Goal: Task Accomplishment & Management: Use online tool/utility

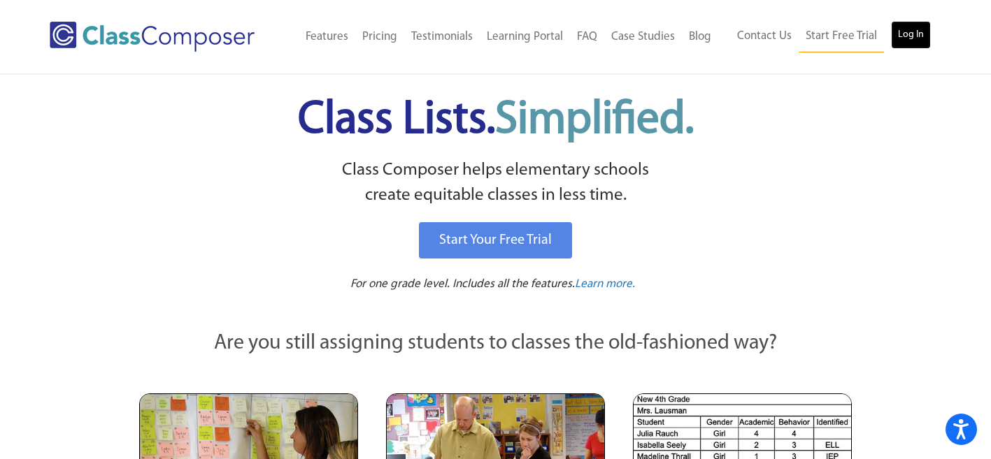
click at [895, 38] on link "Log In" at bounding box center [911, 35] width 40 height 28
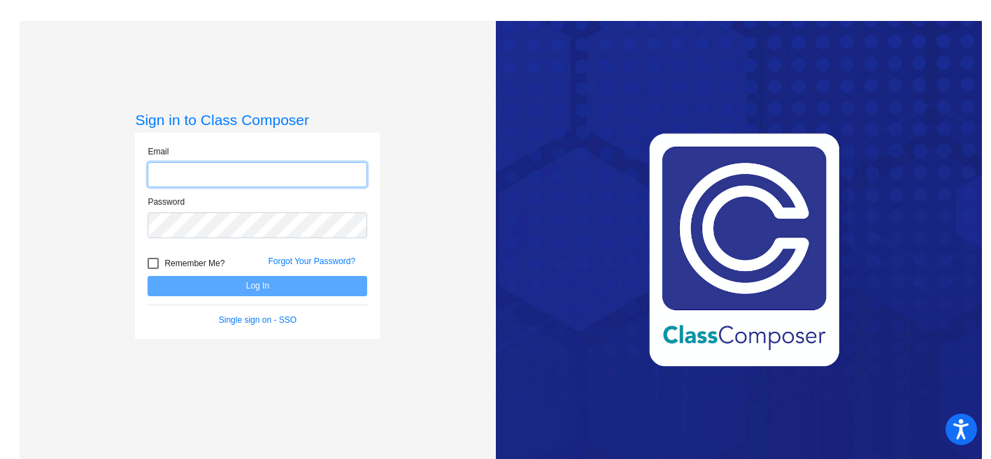
type input "[PERSON_NAME][EMAIL_ADDRESS][PERSON_NAME][DOMAIN_NAME]"
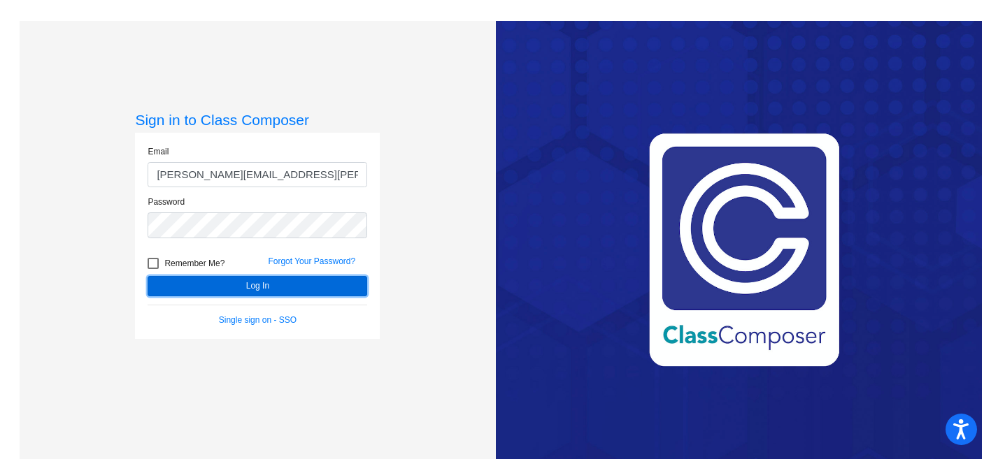
click at [217, 286] on button "Log In" at bounding box center [258, 286] width 220 height 20
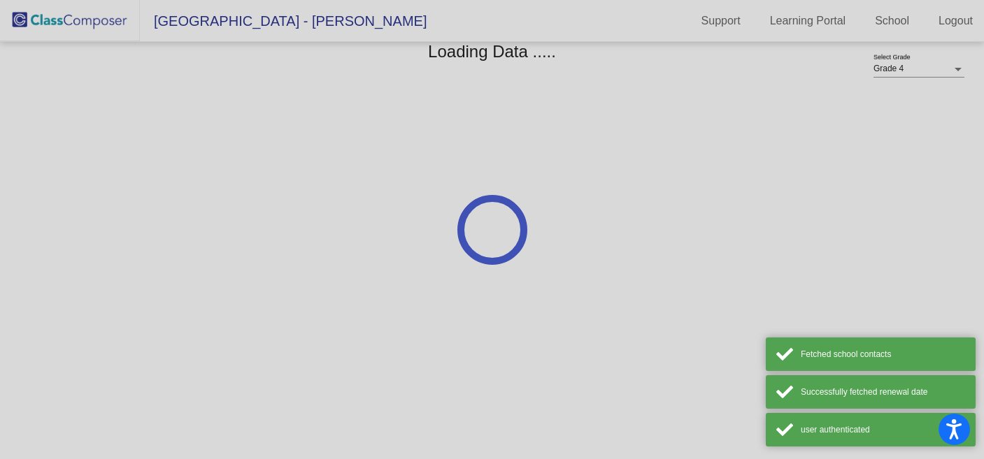
click at [237, 285] on mat-sidenav-content "Grade 4 Select Grade Loading Data ....." at bounding box center [492, 250] width 984 height 417
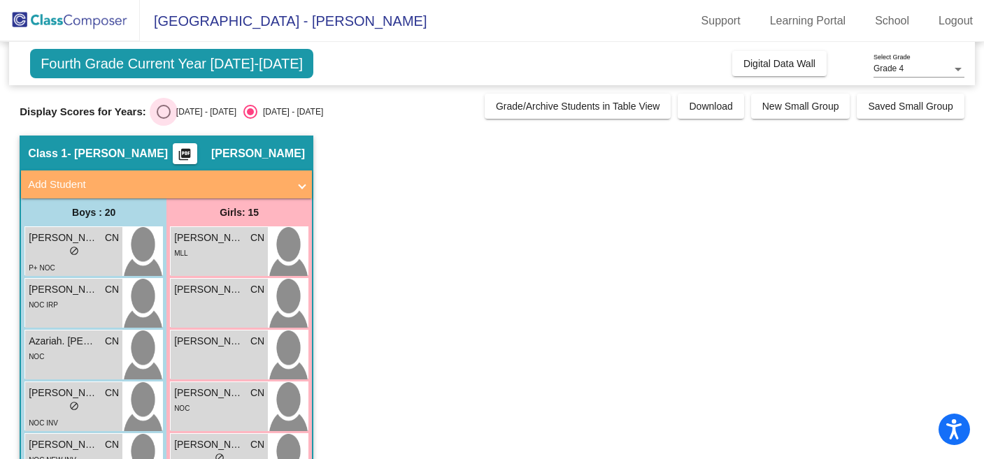
click at [162, 110] on div "Select an option" at bounding box center [164, 112] width 14 height 14
click at [163, 119] on input "2024 - 2025" at bounding box center [163, 119] width 1 height 1
radio input "true"
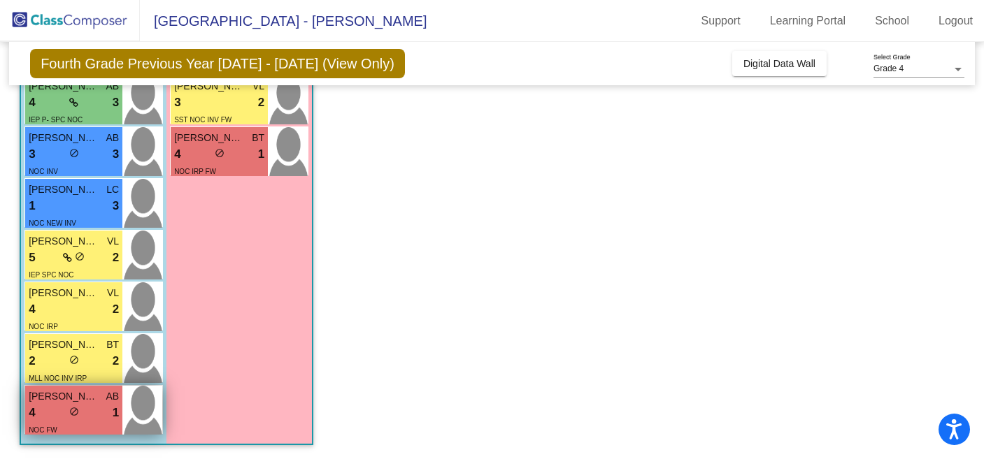
click at [49, 415] on div "4 lock do_not_disturb_alt 1" at bounding box center [74, 413] width 90 height 18
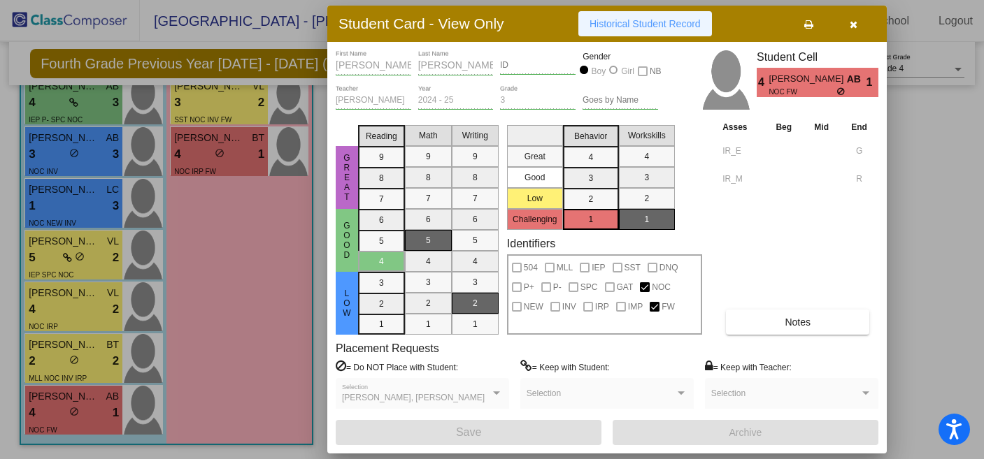
click at [666, 21] on span "Historical Student Record" at bounding box center [645, 23] width 111 height 11
click at [853, 20] on icon "button" at bounding box center [854, 25] width 8 height 10
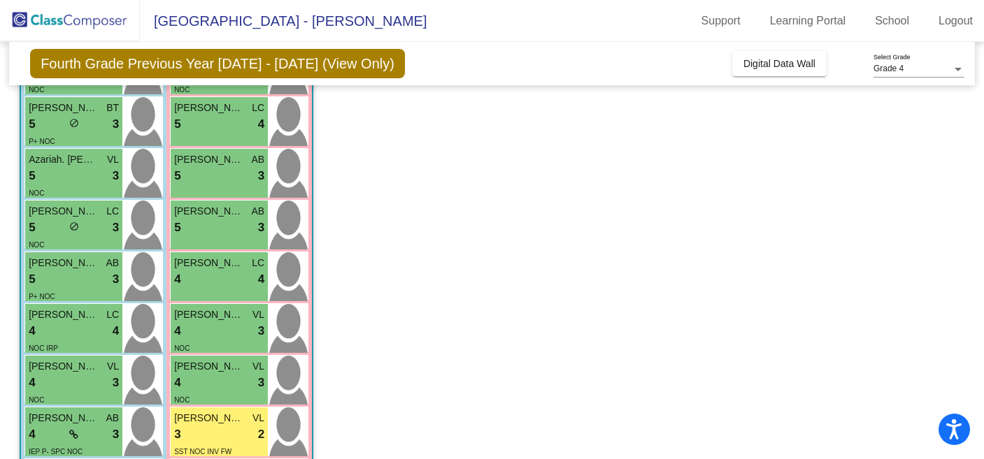
scroll to position [490, 0]
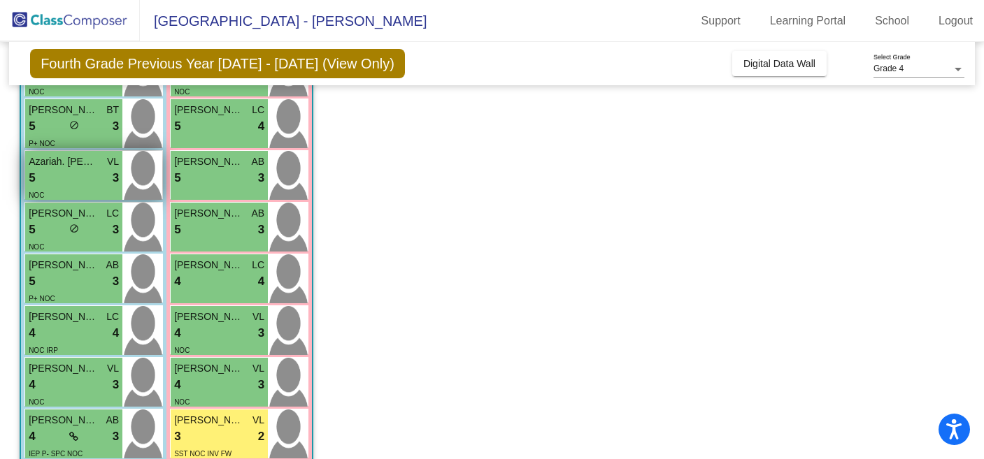
click at [60, 185] on div "5 lock do_not_disturb_alt 3" at bounding box center [74, 178] width 90 height 18
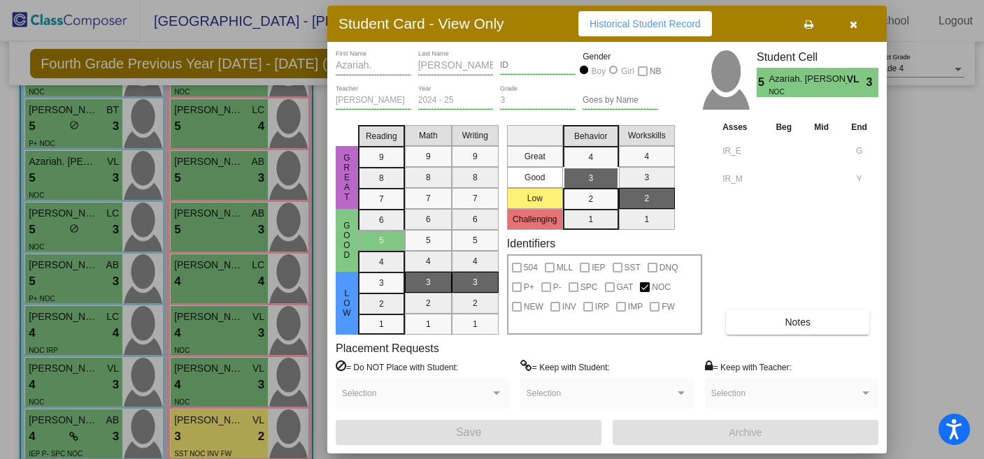
scroll to position [0, 0]
click at [655, 23] on span "Historical Student Record" at bounding box center [645, 23] width 111 height 11
